Goal: Task Accomplishment & Management: Complete application form

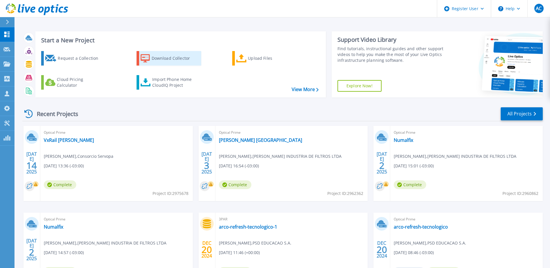
click at [174, 56] on div "Download Collector" at bounding box center [175, 59] width 46 height 12
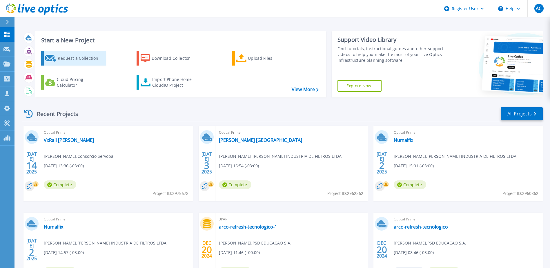
click at [77, 58] on div "Request a Collection" at bounding box center [81, 59] width 46 height 12
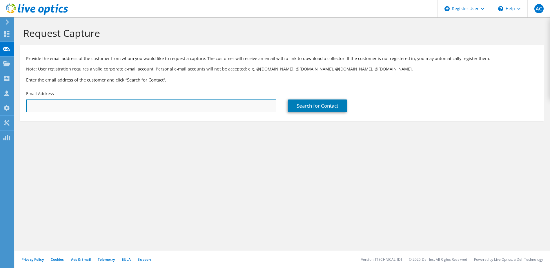
click at [55, 108] on input "text" at bounding box center [151, 106] width 250 height 13
paste input "lucass.adviceit@auxiliadorapredial.com.br"
type input "lucass.adviceit@auxiliadorapredial.com.br"
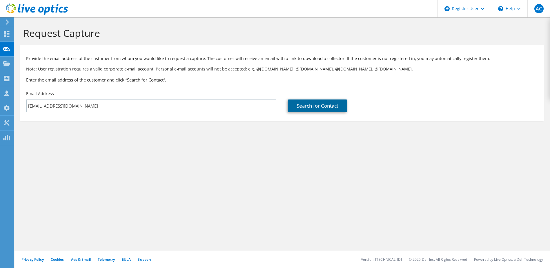
click at [304, 104] on link "Search for Contact" at bounding box center [317, 106] width 59 height 13
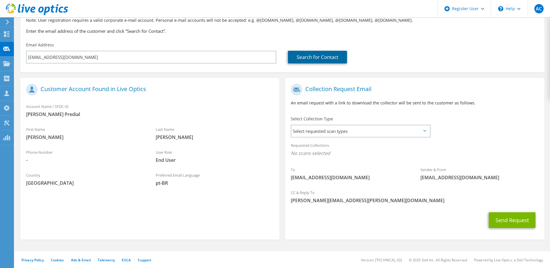
scroll to position [49, 0]
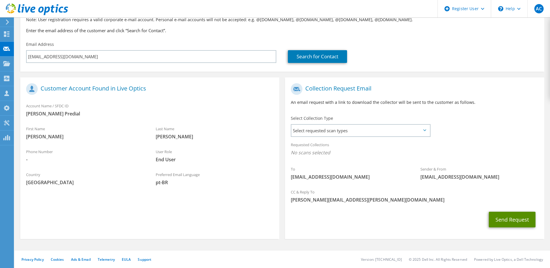
click at [504, 221] on button "Send Request" at bounding box center [512, 220] width 47 height 16
